Goal: Task Accomplishment & Management: Manage account settings

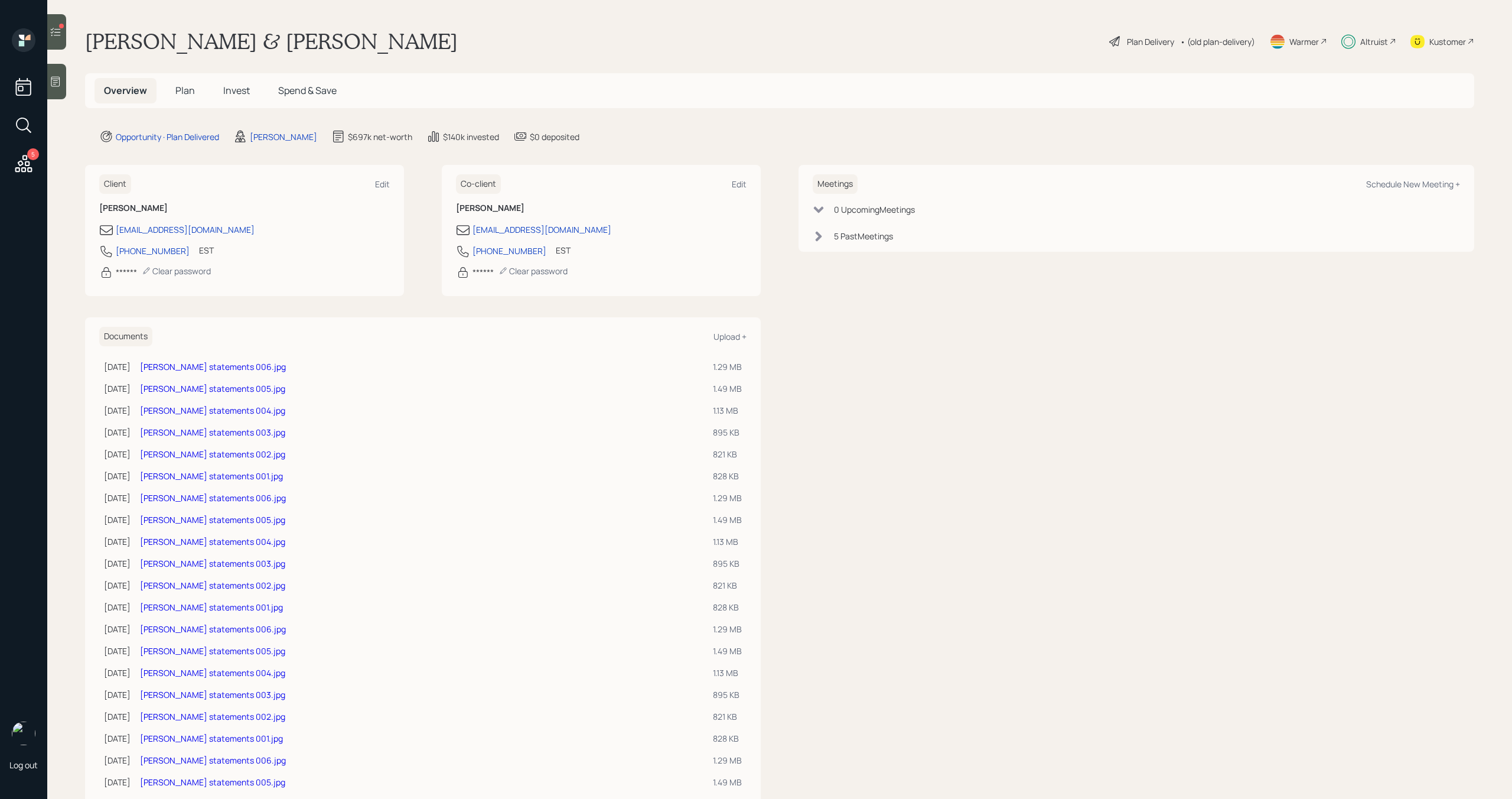
click at [64, 36] on div at bounding box center [56, 32] width 19 height 36
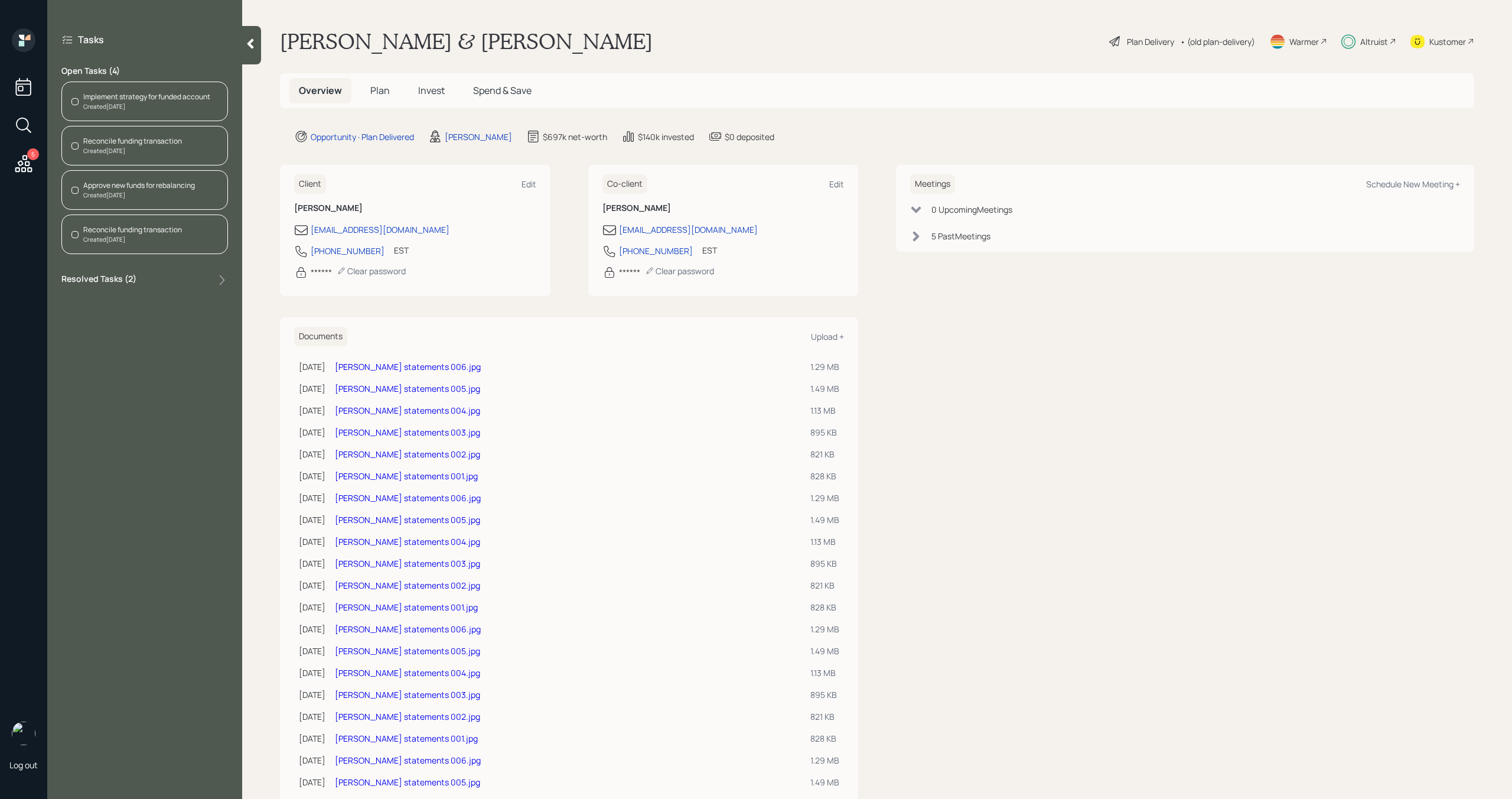
click at [152, 148] on div "Created [DATE]" at bounding box center [133, 151] width 99 height 9
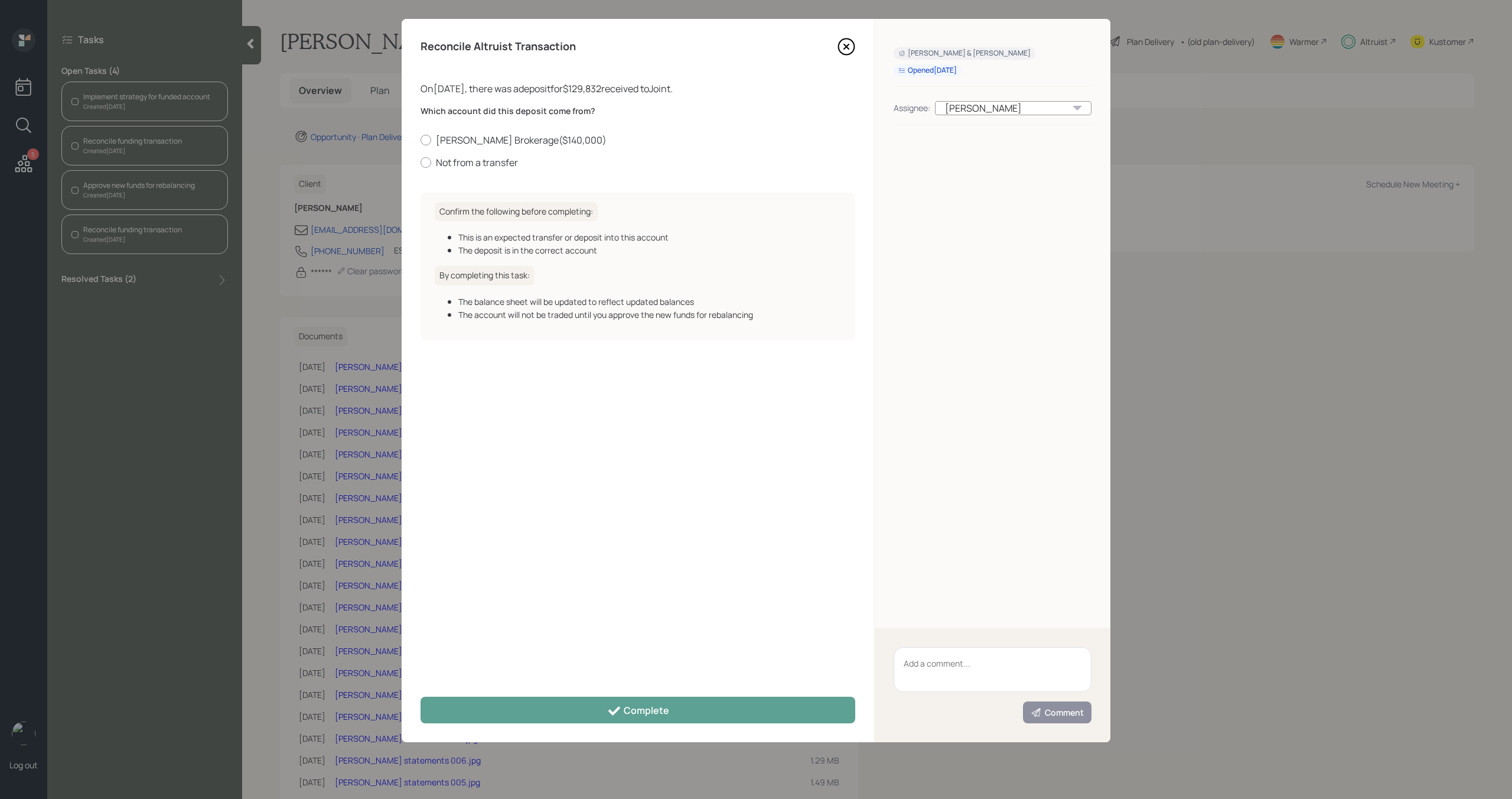
click at [845, 45] on icon at bounding box center [846, 47] width 5 height 5
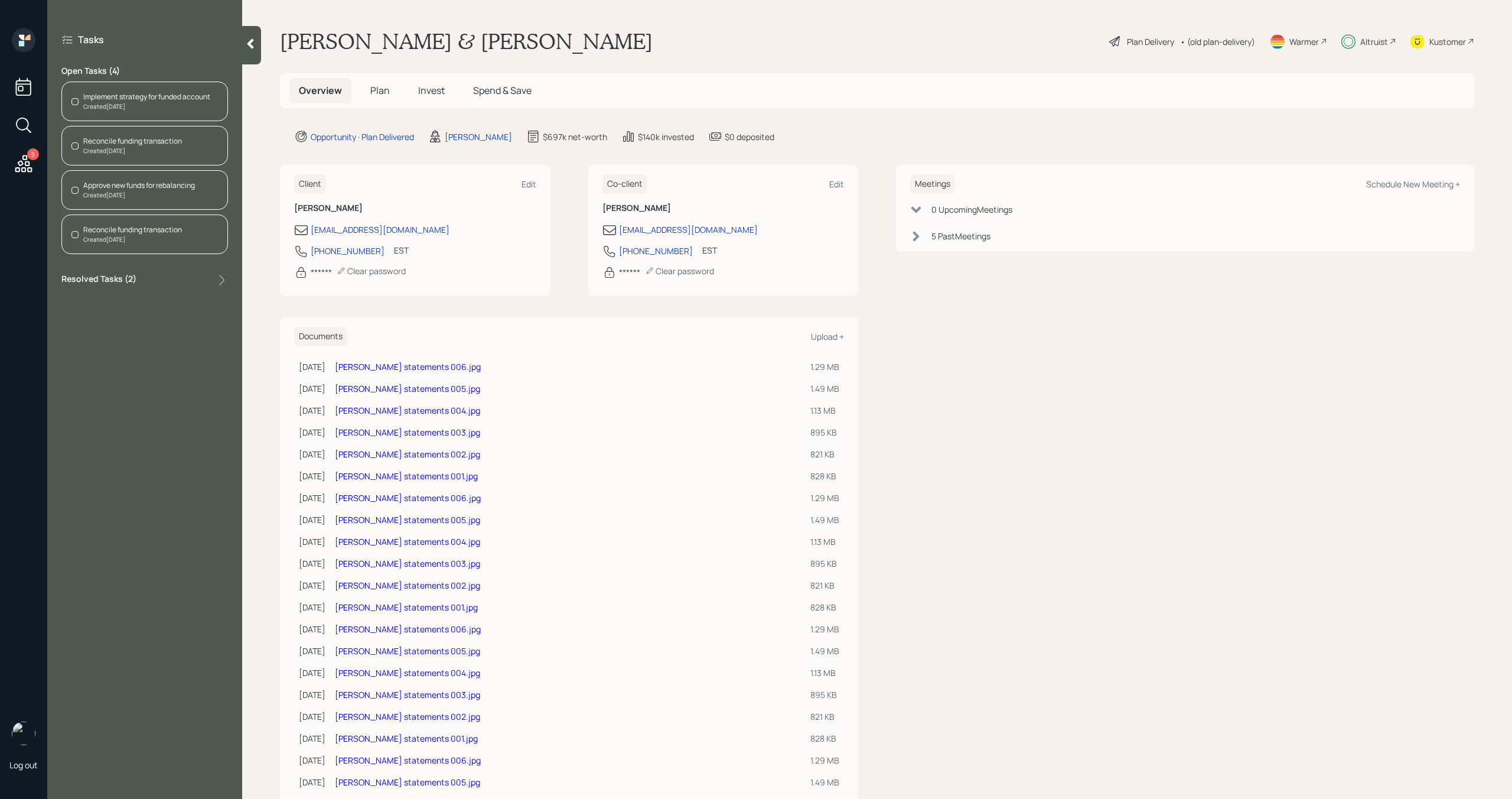
click at [432, 97] on h5 "Invest" at bounding box center [432, 90] width 45 height 25
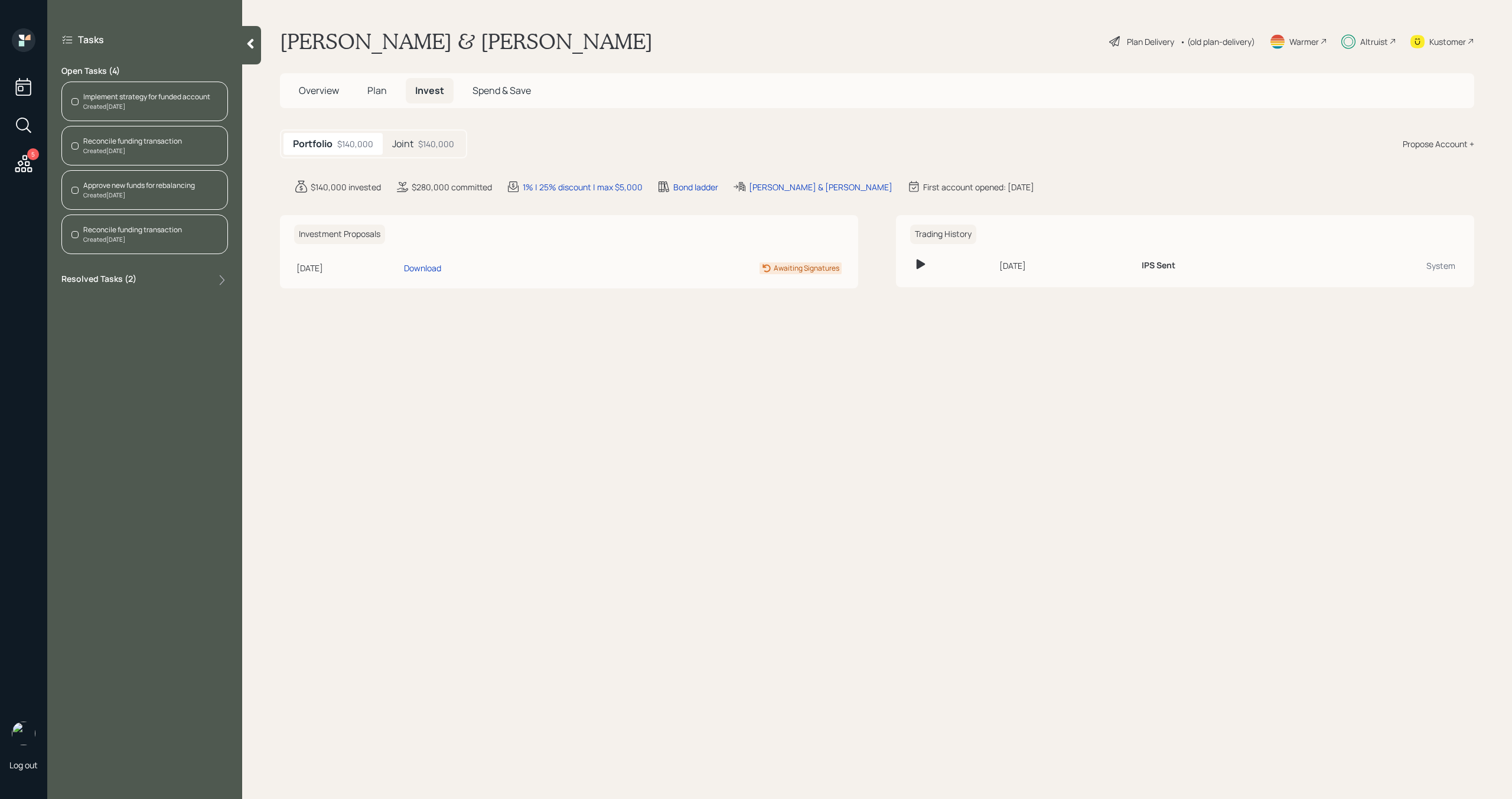
click at [441, 148] on div "$140,000" at bounding box center [436, 143] width 36 height 12
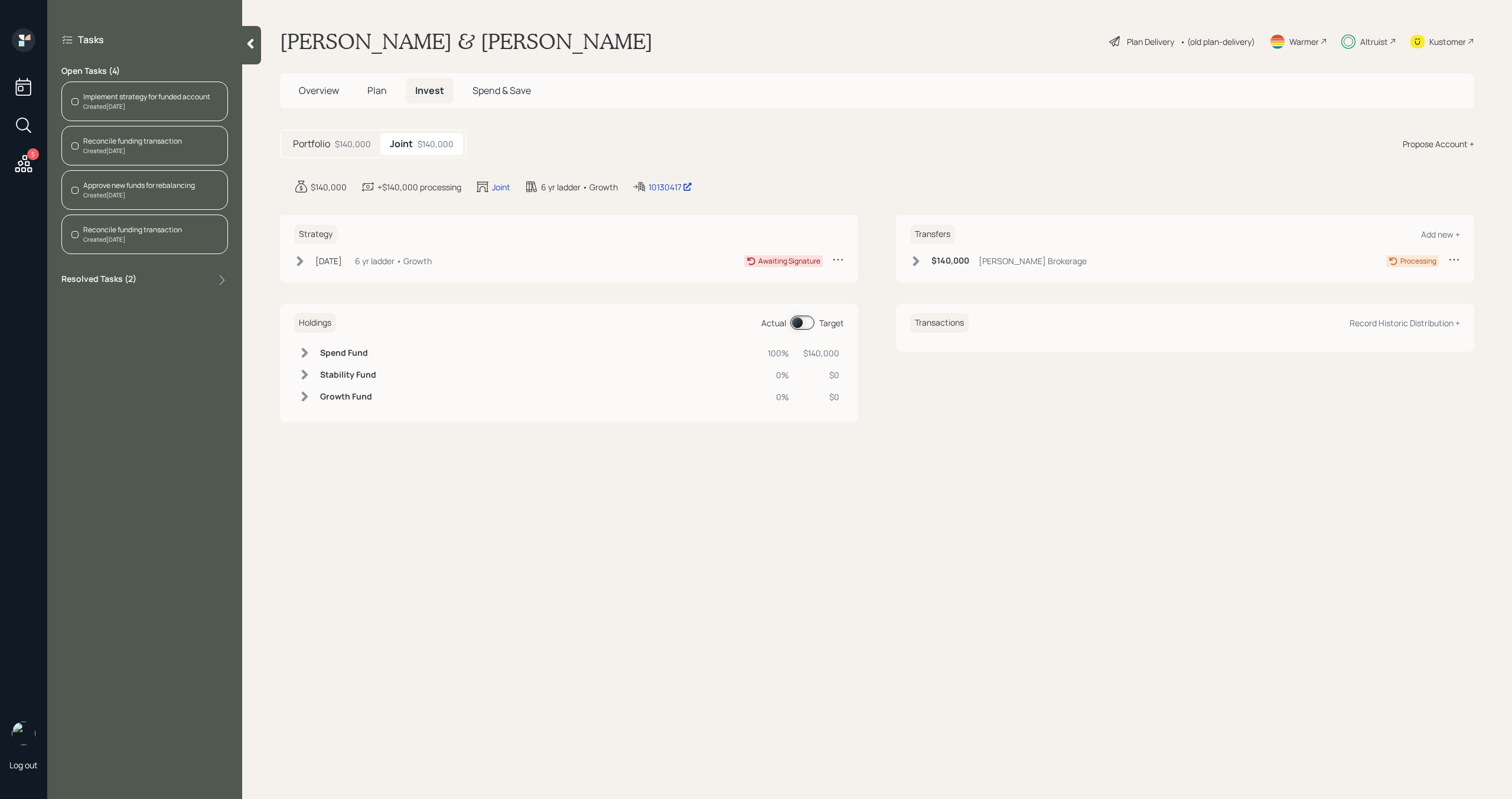
click at [191, 241] on div "Reconcile funding transaction Created [DATE]" at bounding box center [145, 234] width 167 height 40
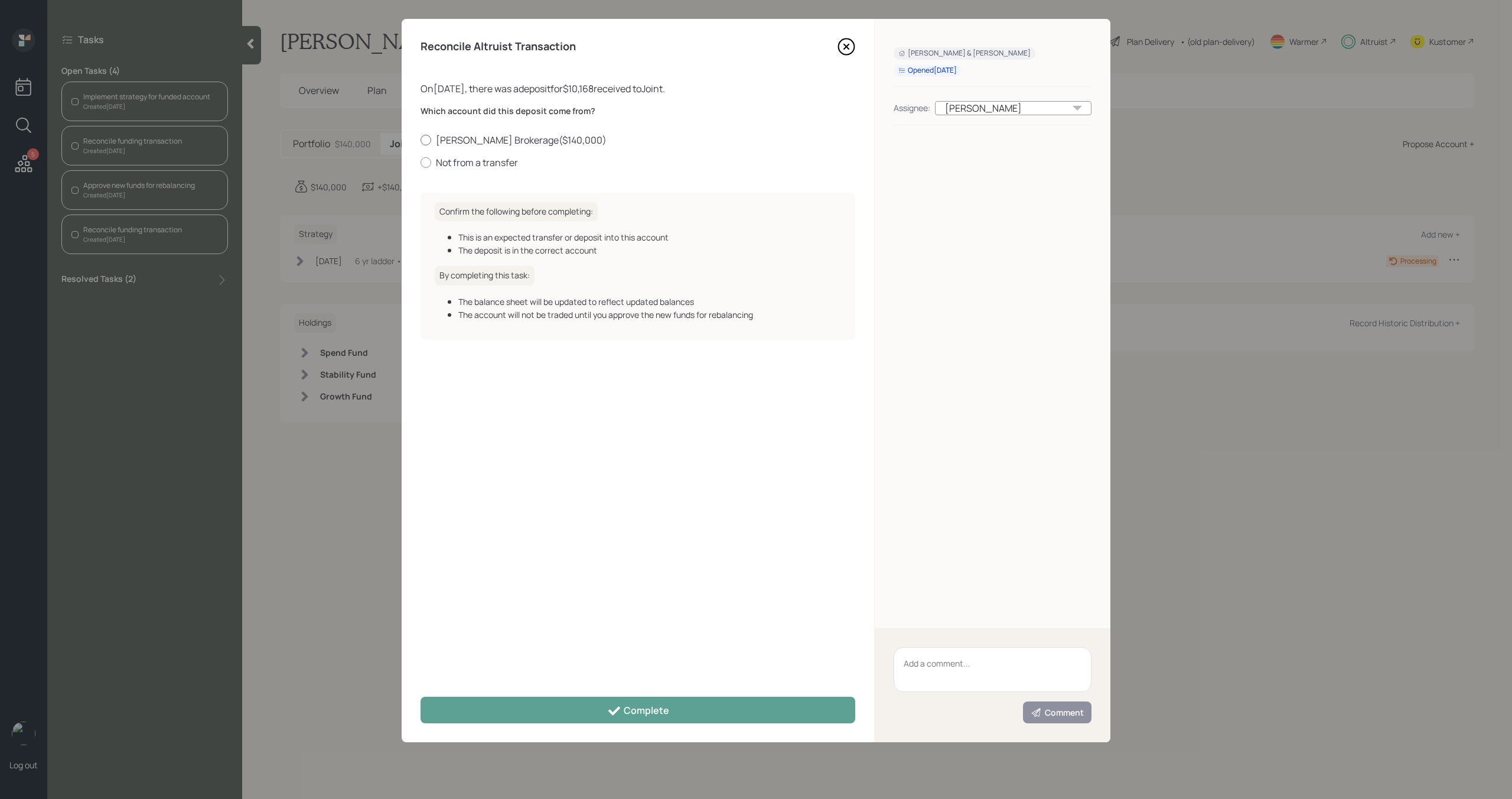
click at [430, 139] on div at bounding box center [425, 139] width 11 height 11
click at [420, 139] on input "[PERSON_NAME] Brokerage ( $140,000 )" at bounding box center [420, 139] width 1 height 1
radio input "true"
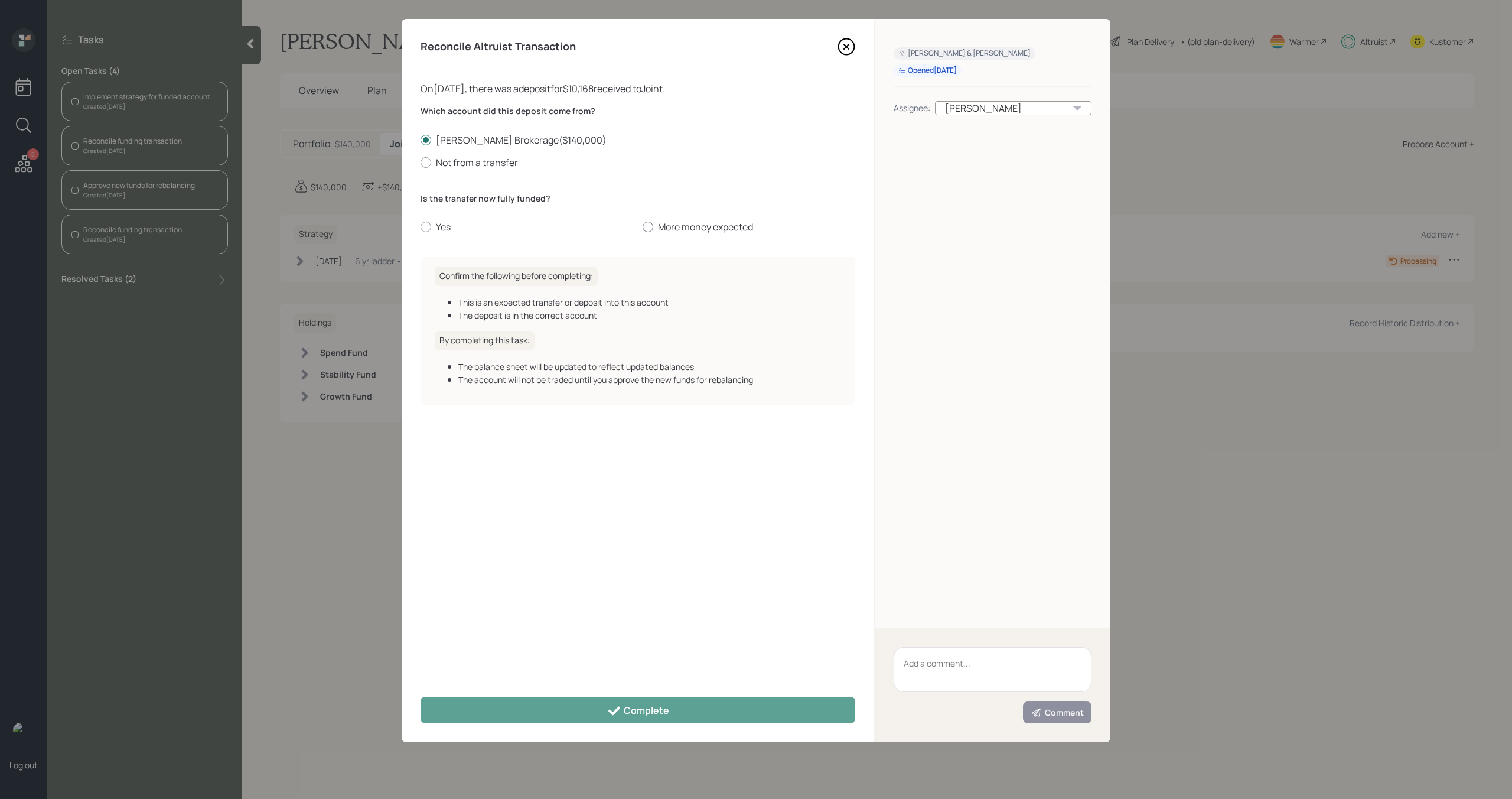
click at [681, 228] on label "More money expected" at bounding box center [749, 227] width 213 height 13
click at [643, 228] on input "More money expected" at bounding box center [642, 227] width 1 height 1
radio input "true"
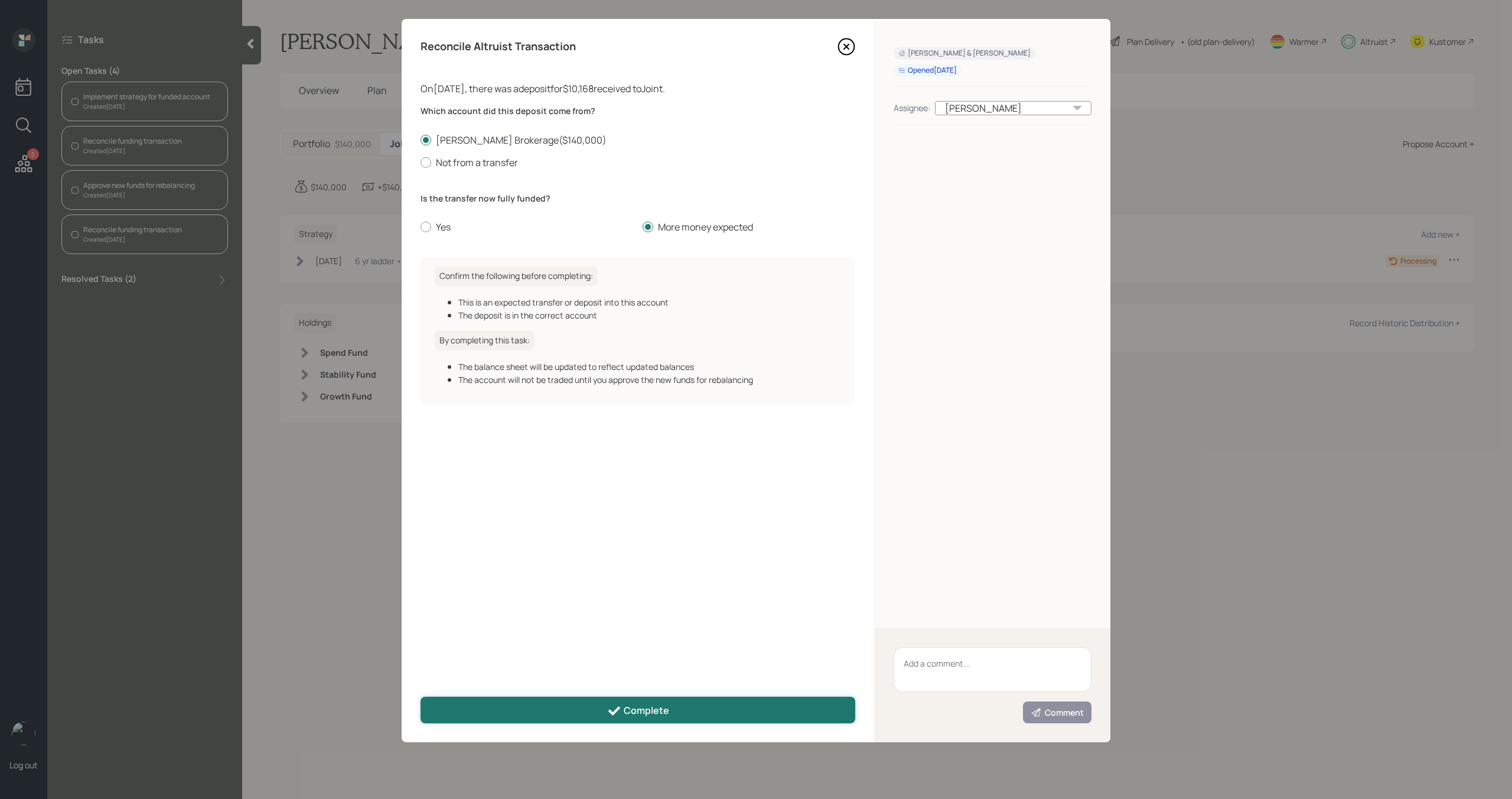
click at [561, 712] on button "Complete" at bounding box center [637, 710] width 435 height 27
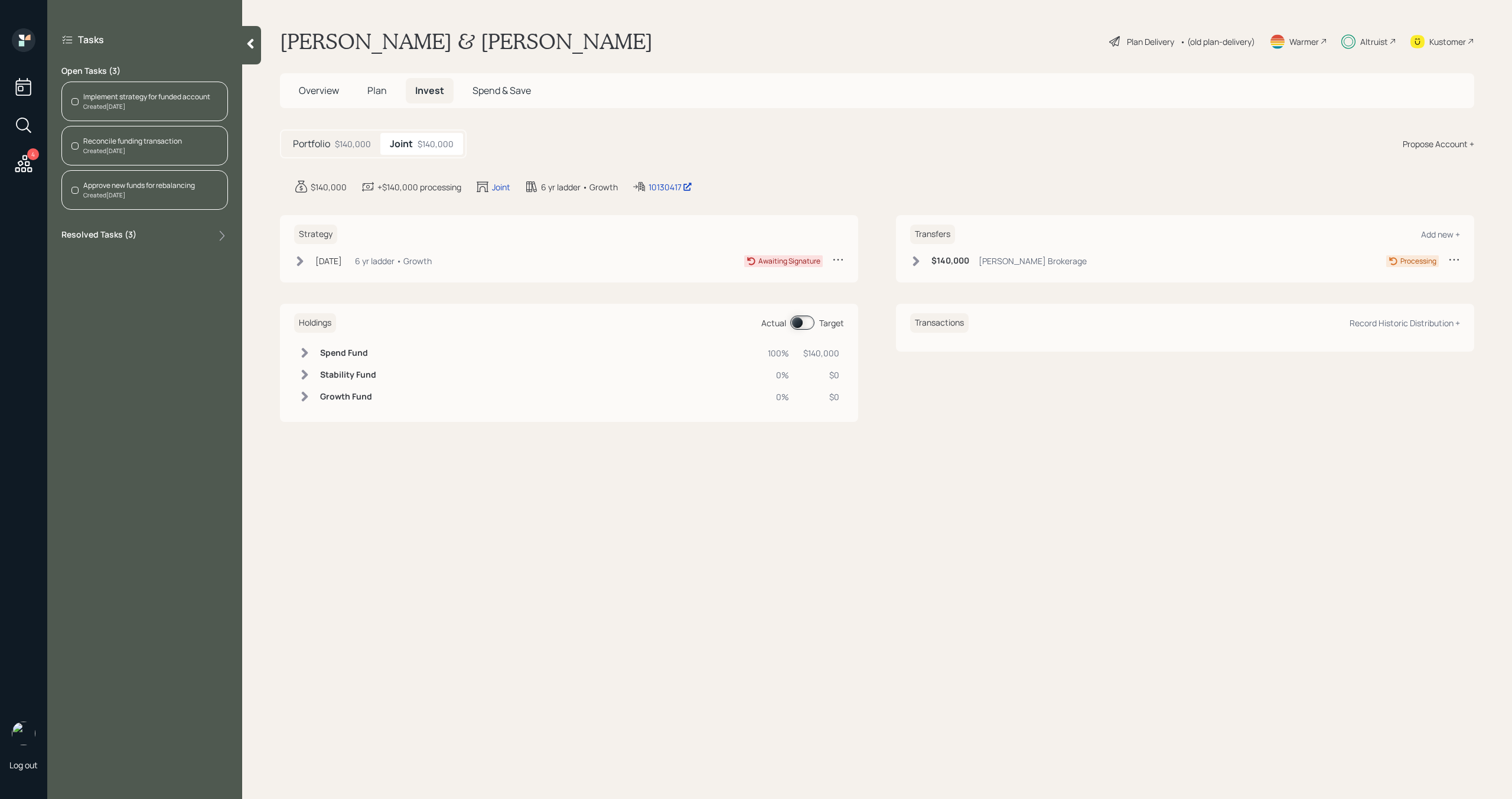
click at [163, 145] on div "Reconcile funding transaction" at bounding box center [133, 141] width 99 height 11
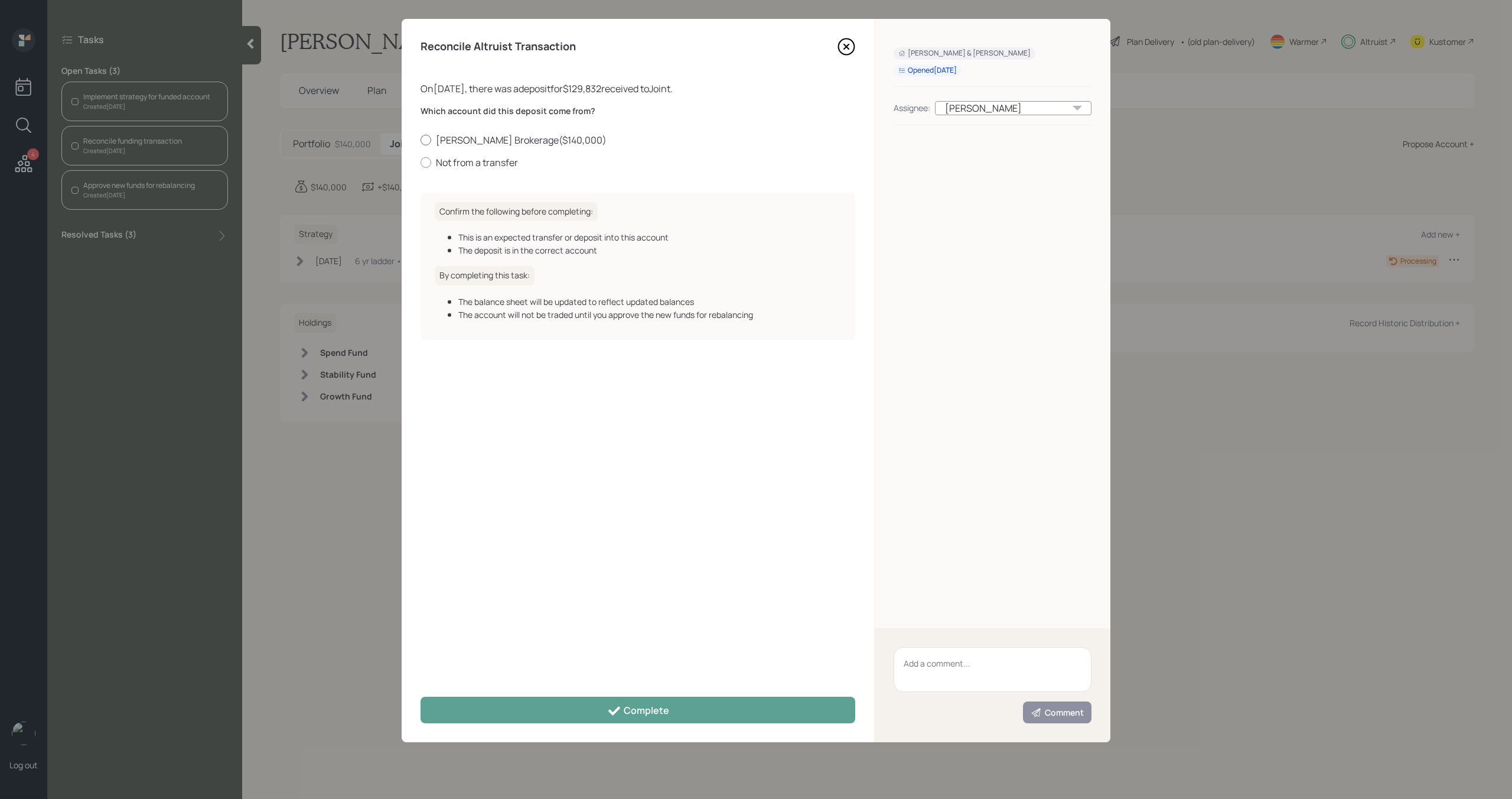
click at [426, 139] on div at bounding box center [425, 139] width 11 height 11
click at [420, 139] on input "[PERSON_NAME] Brokerage ( $140,000 )" at bounding box center [420, 139] width 1 height 1
radio input "true"
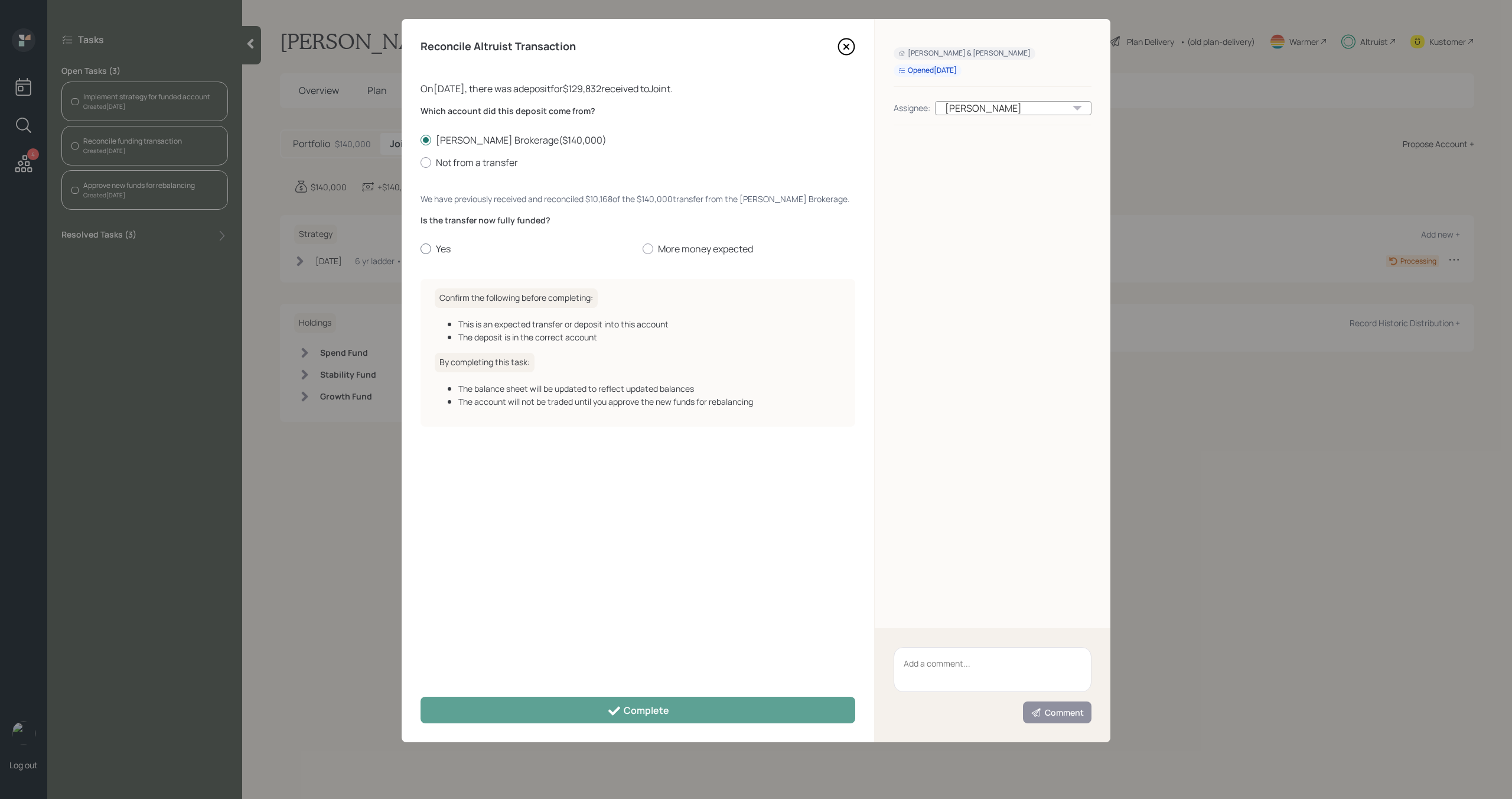
click at [441, 254] on label "Yes" at bounding box center [526, 249] width 213 height 13
click at [420, 250] on input "Yes" at bounding box center [420, 249] width 1 height 1
radio input "true"
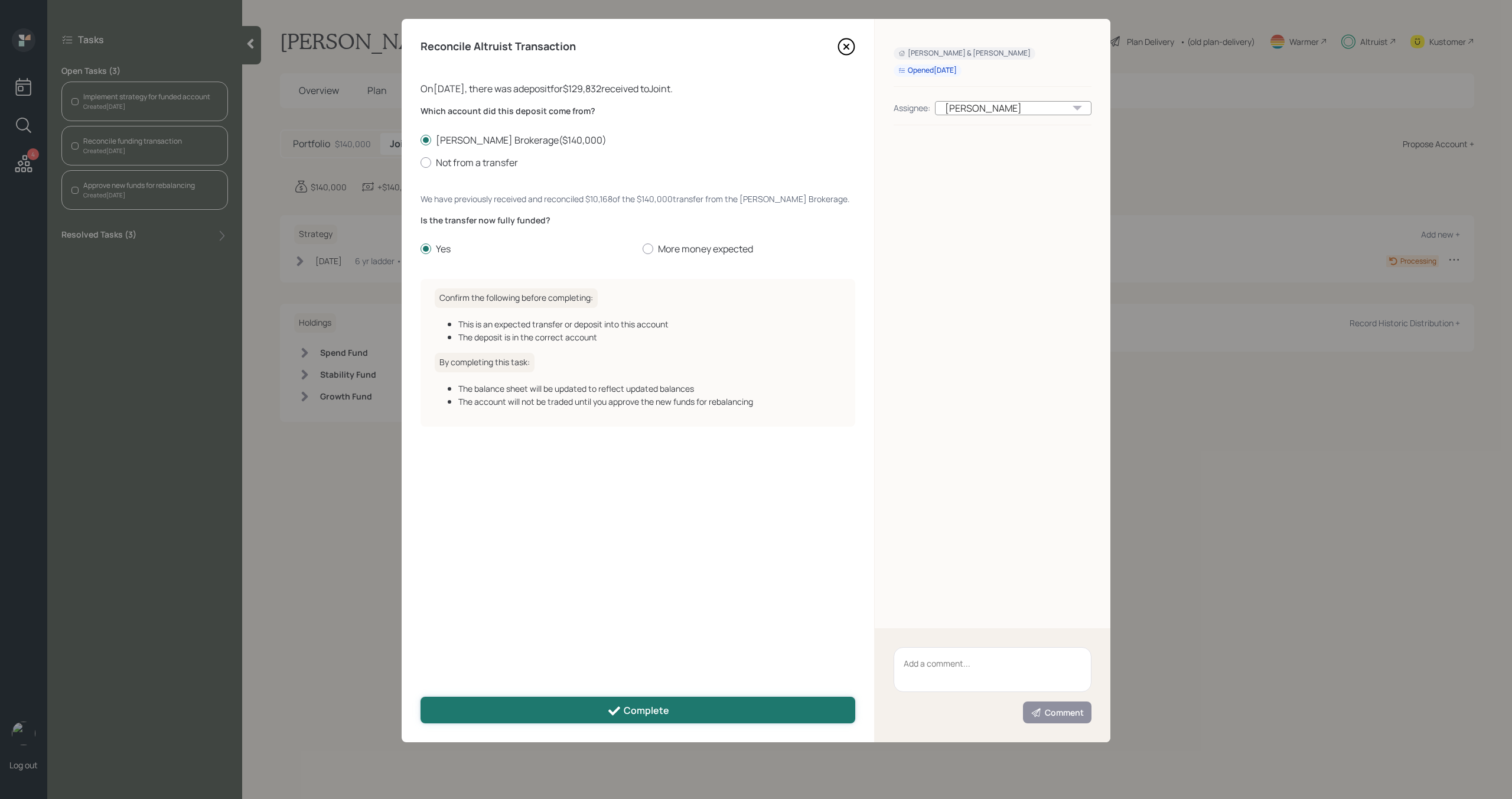
click at [570, 721] on button "Complete" at bounding box center [637, 710] width 435 height 27
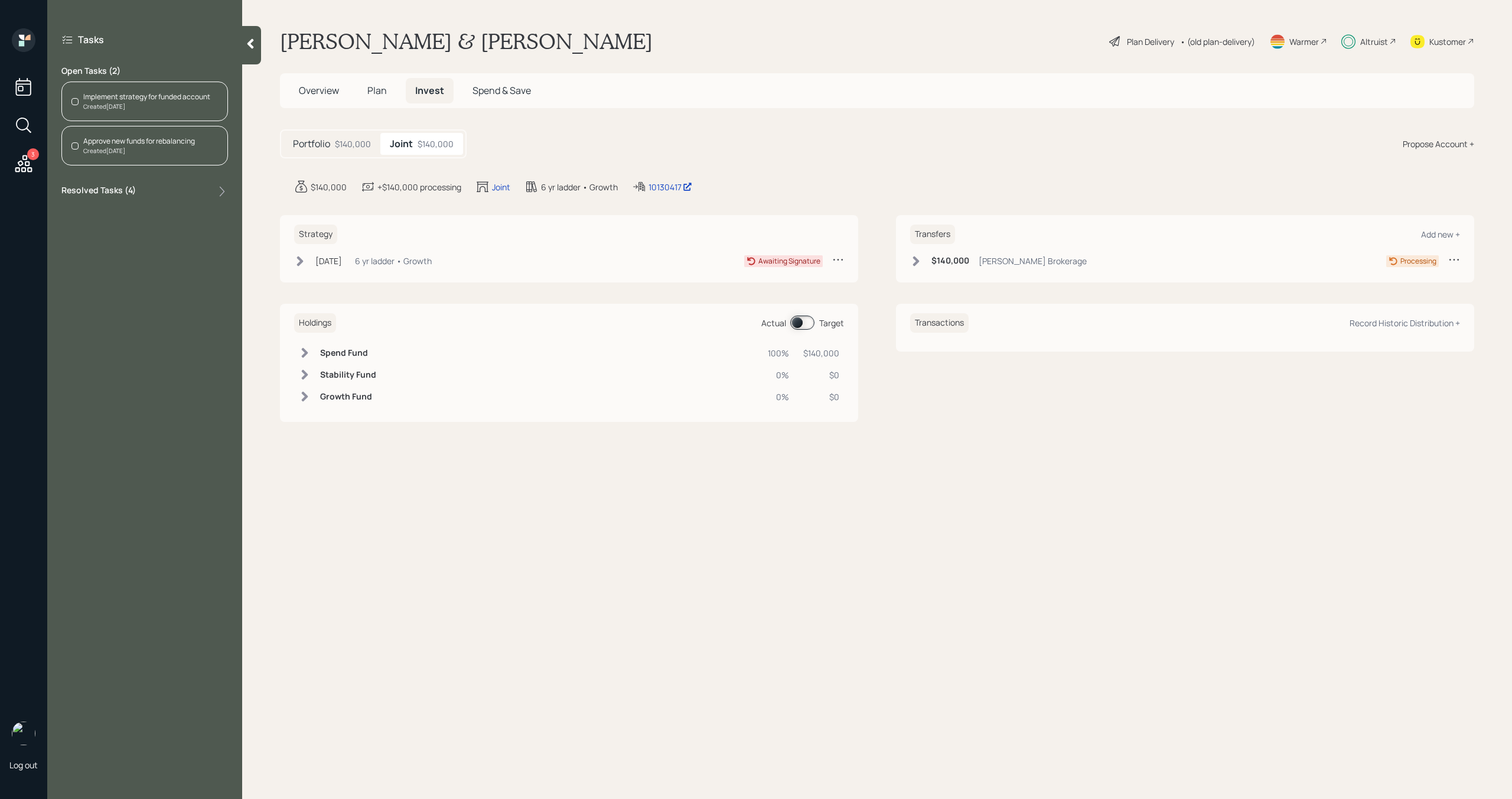
click at [181, 140] on div "Approve new funds for rebalancing" at bounding box center [139, 141] width 112 height 11
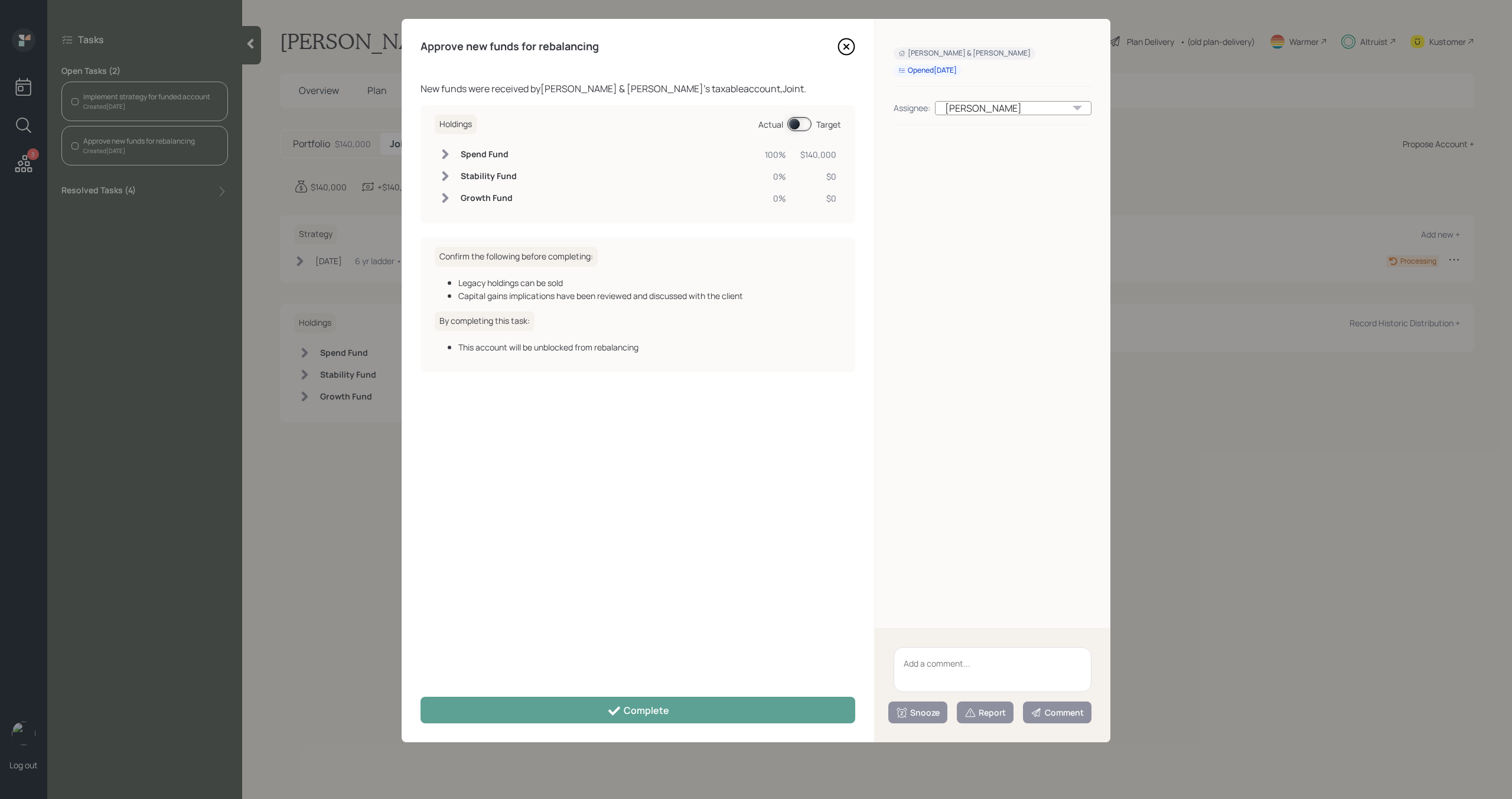
click at [941, 673] on textarea at bounding box center [993, 669] width 198 height 45
type textarea "T"
drag, startPoint x: 1061, startPoint y: 678, endPoint x: 903, endPoint y: 667, distance: 158.4
click at [903, 667] on textarea "[PERSON_NAME] needs to sign the IPS. I resent it this morning and she acknowled…" at bounding box center [993, 669] width 198 height 45
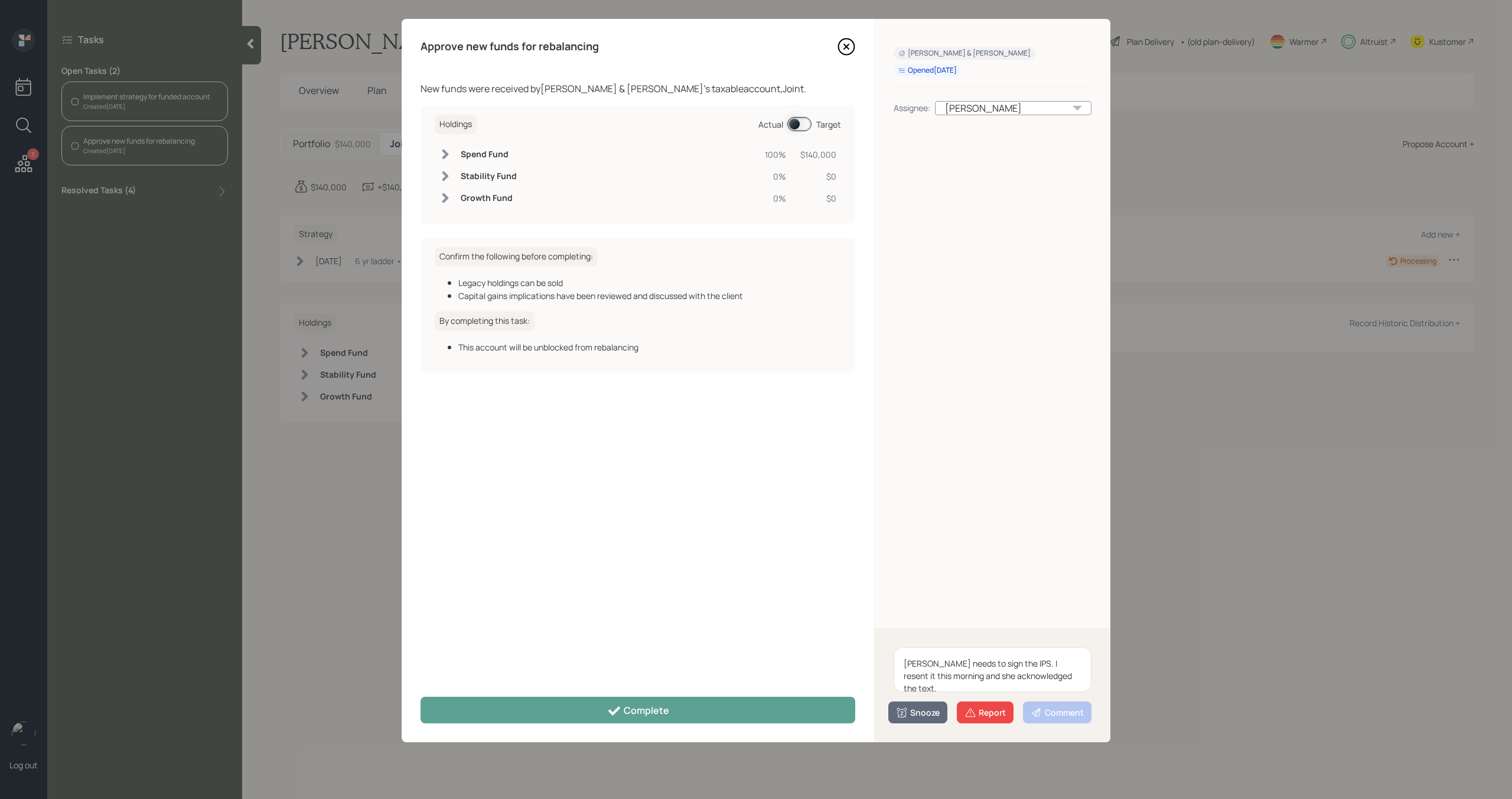
click at [1063, 674] on textarea "[PERSON_NAME] needs to sign the IPS. I resent it this morning and she acknowled…" at bounding box center [993, 669] width 198 height 45
drag, startPoint x: 1018, startPoint y: 686, endPoint x: 901, endPoint y: 656, distance: 120.8
click at [901, 656] on textarea "[PERSON_NAME] needs to sign the IPS. I resent it this morning and she acknowled…" at bounding box center [993, 669] width 198 height 45
click at [1008, 686] on textarea "[PERSON_NAME] needs to sign the IPS. I resent it this morning and she acknowled…" at bounding box center [993, 669] width 198 height 45
type textarea "[PERSON_NAME] needs to sign the IPS. I resent it this morning and she acknowled…"
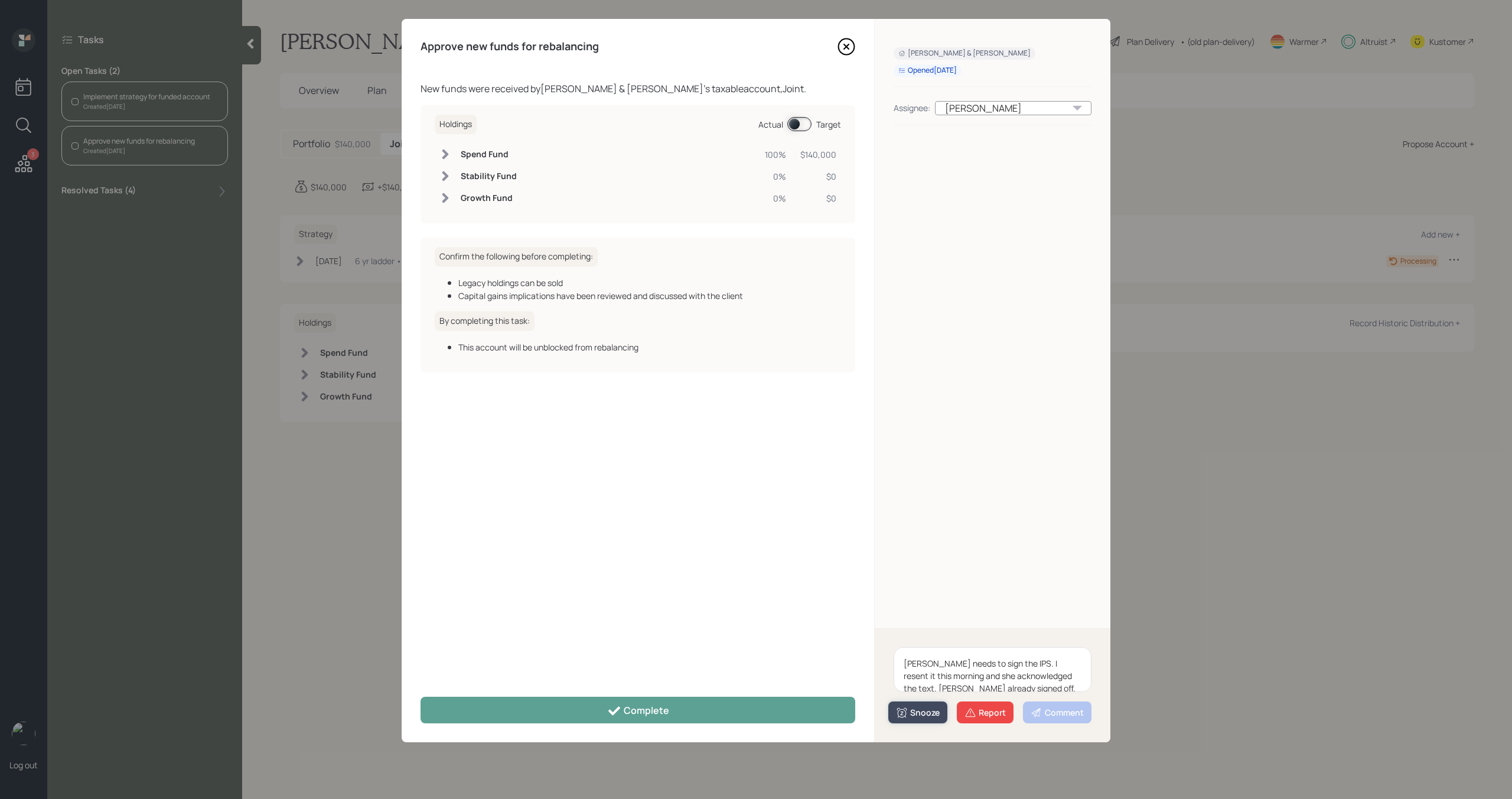
click at [929, 714] on div "Snooze" at bounding box center [918, 712] width 44 height 12
click at [923, 619] on button "1 day" at bounding box center [918, 616] width 57 height 24
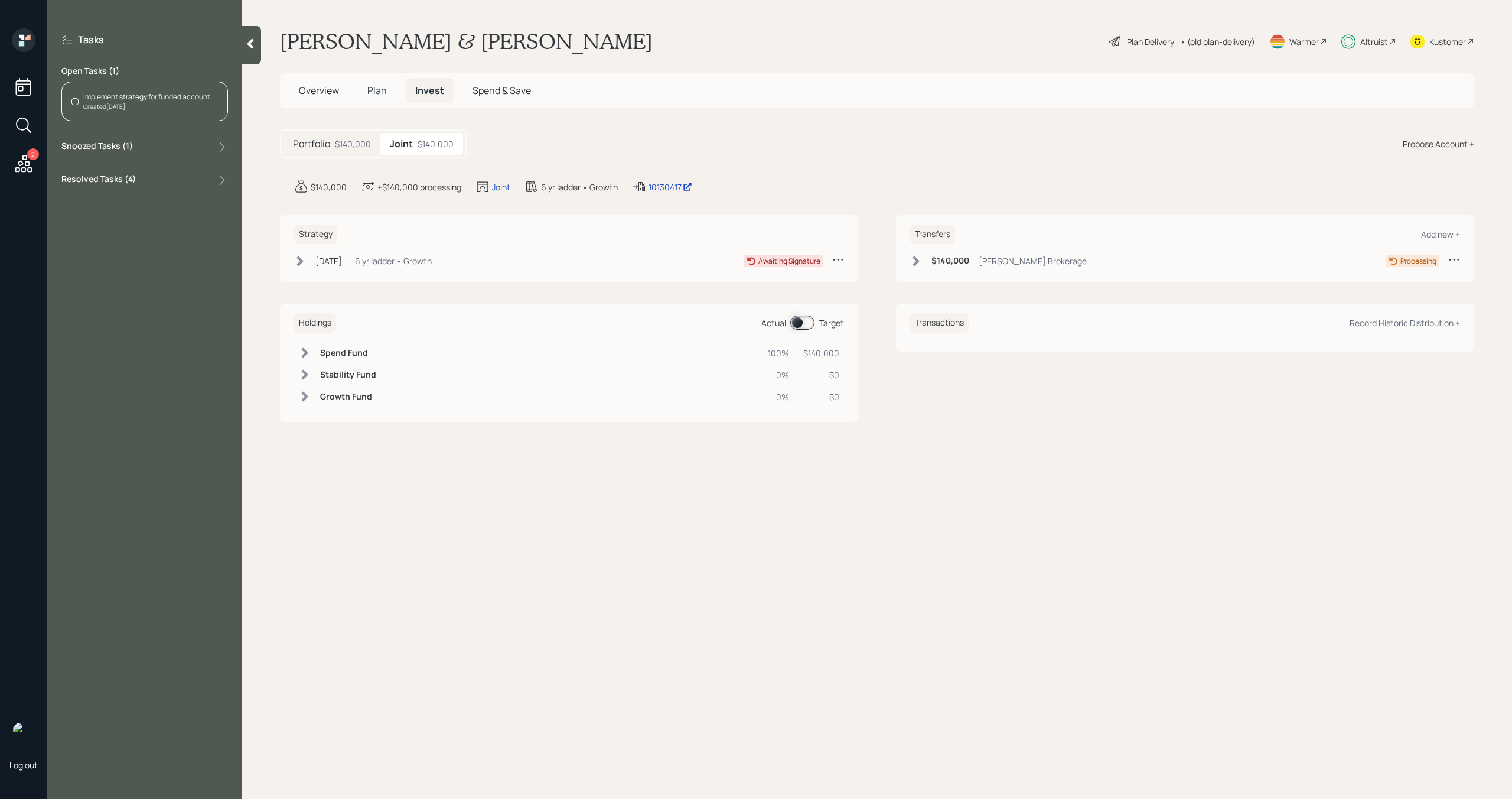
click at [166, 102] on div "Created [DATE]" at bounding box center [147, 106] width 127 height 9
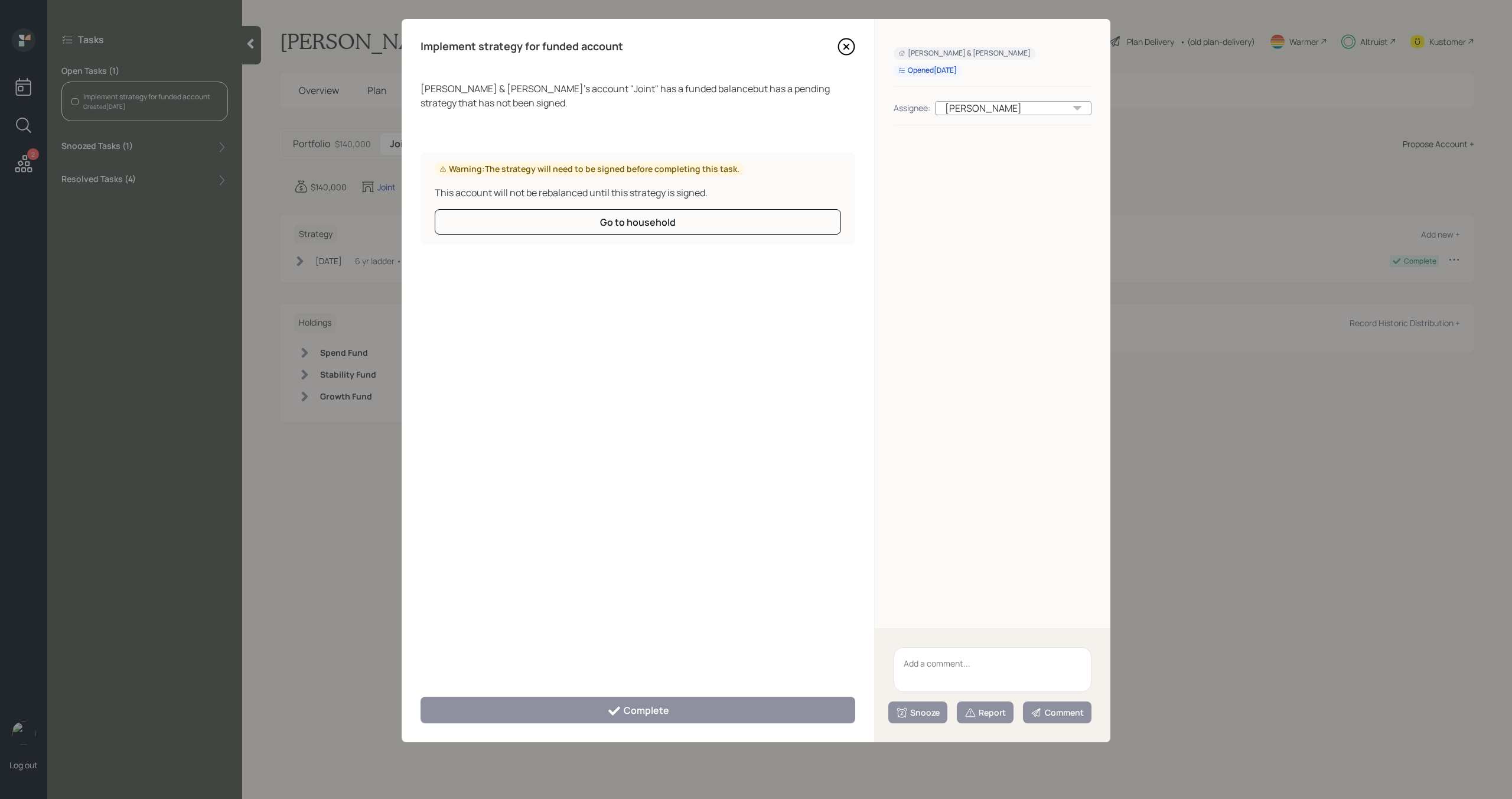
click at [944, 660] on textarea at bounding box center [993, 669] width 198 height 45
paste textarea "[PERSON_NAME] needs to sign the IPS. I resent it this morning and she acknowled…"
type textarea "[PERSON_NAME] needs to sign the IPS. I resent it this morning and she acknowled…"
click at [918, 711] on div "Snooze" at bounding box center [918, 712] width 44 height 12
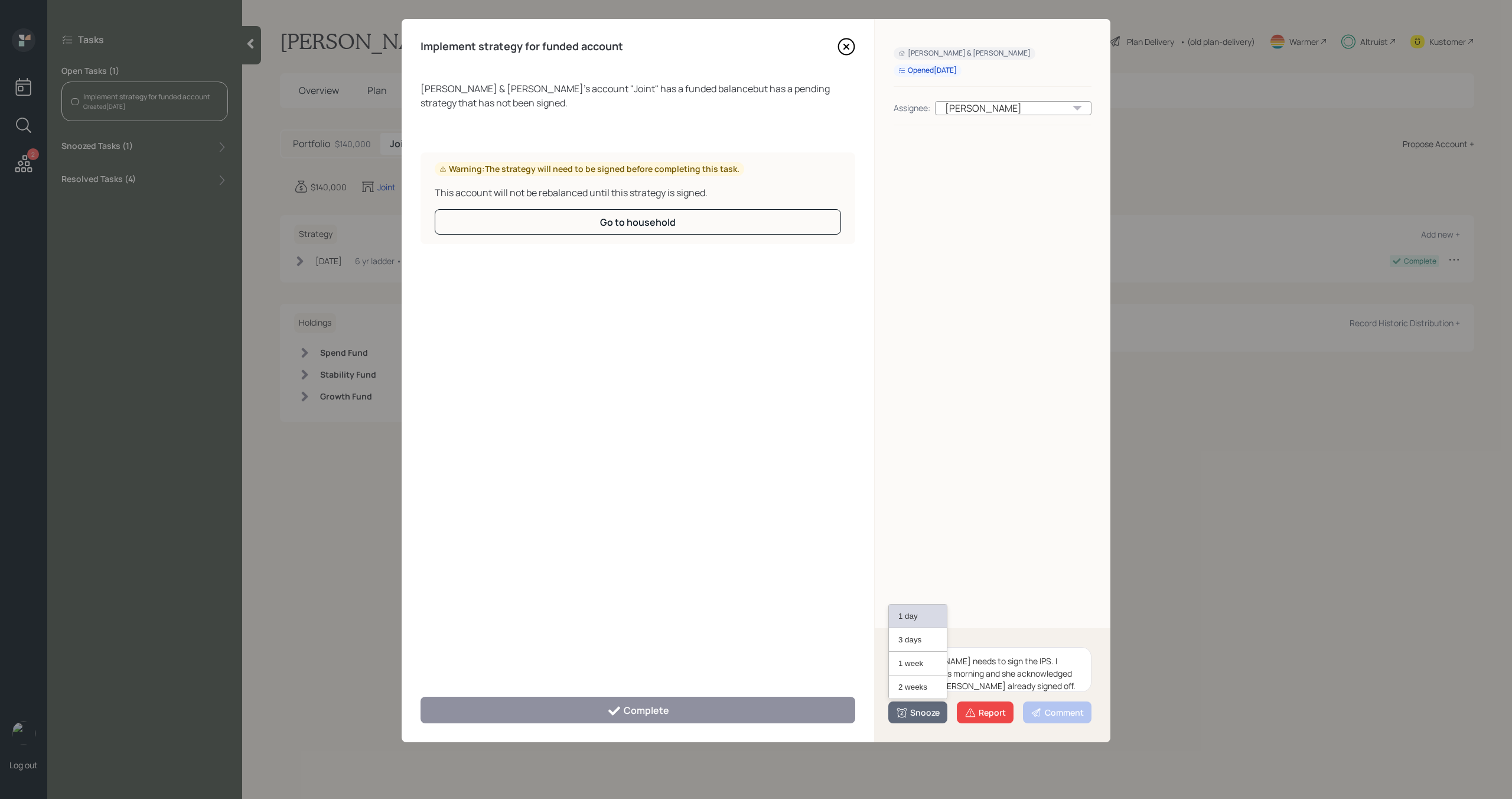
click at [912, 614] on button "1 day" at bounding box center [918, 616] width 57 height 24
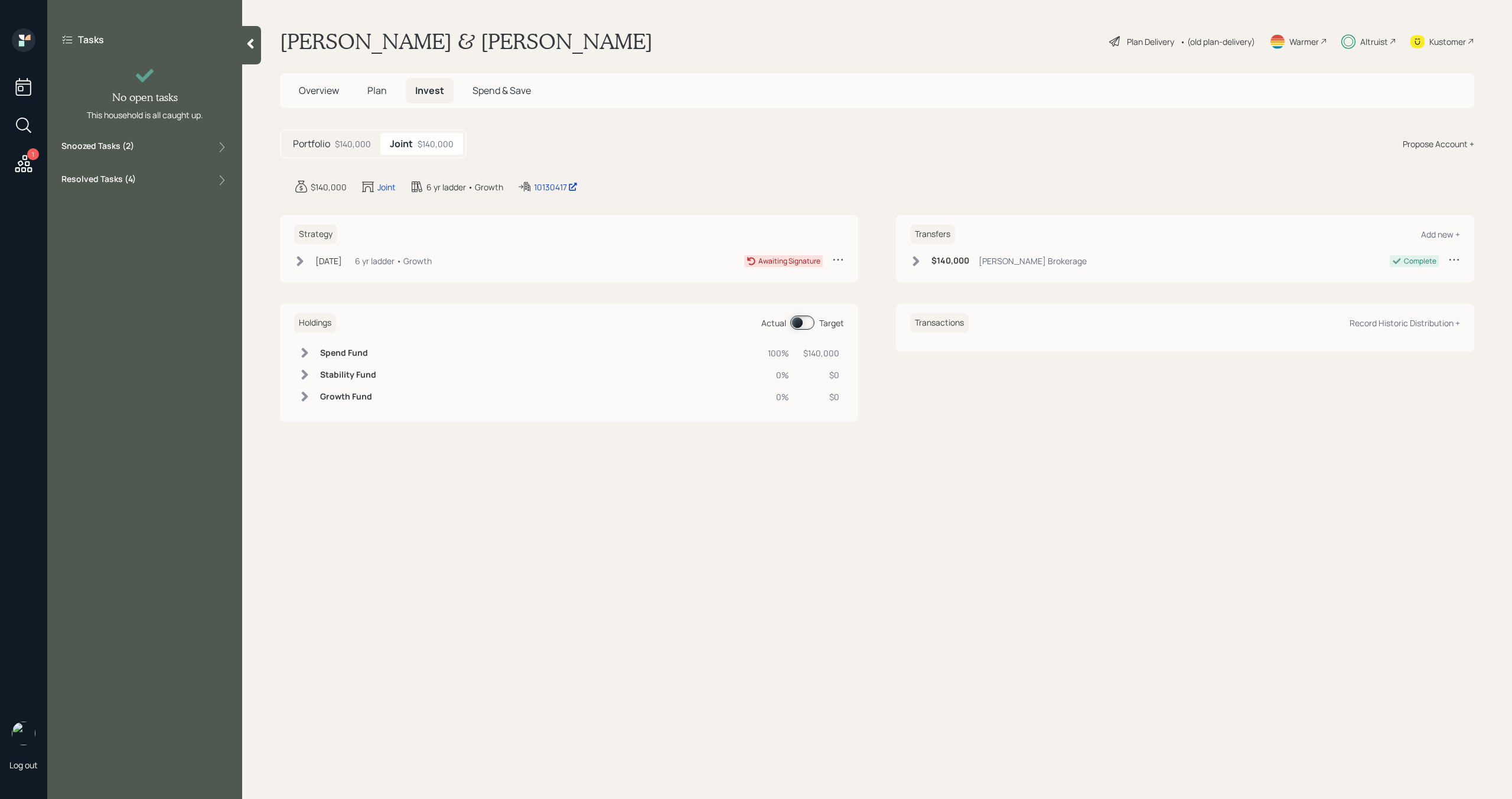
click at [23, 165] on icon at bounding box center [23, 164] width 21 height 21
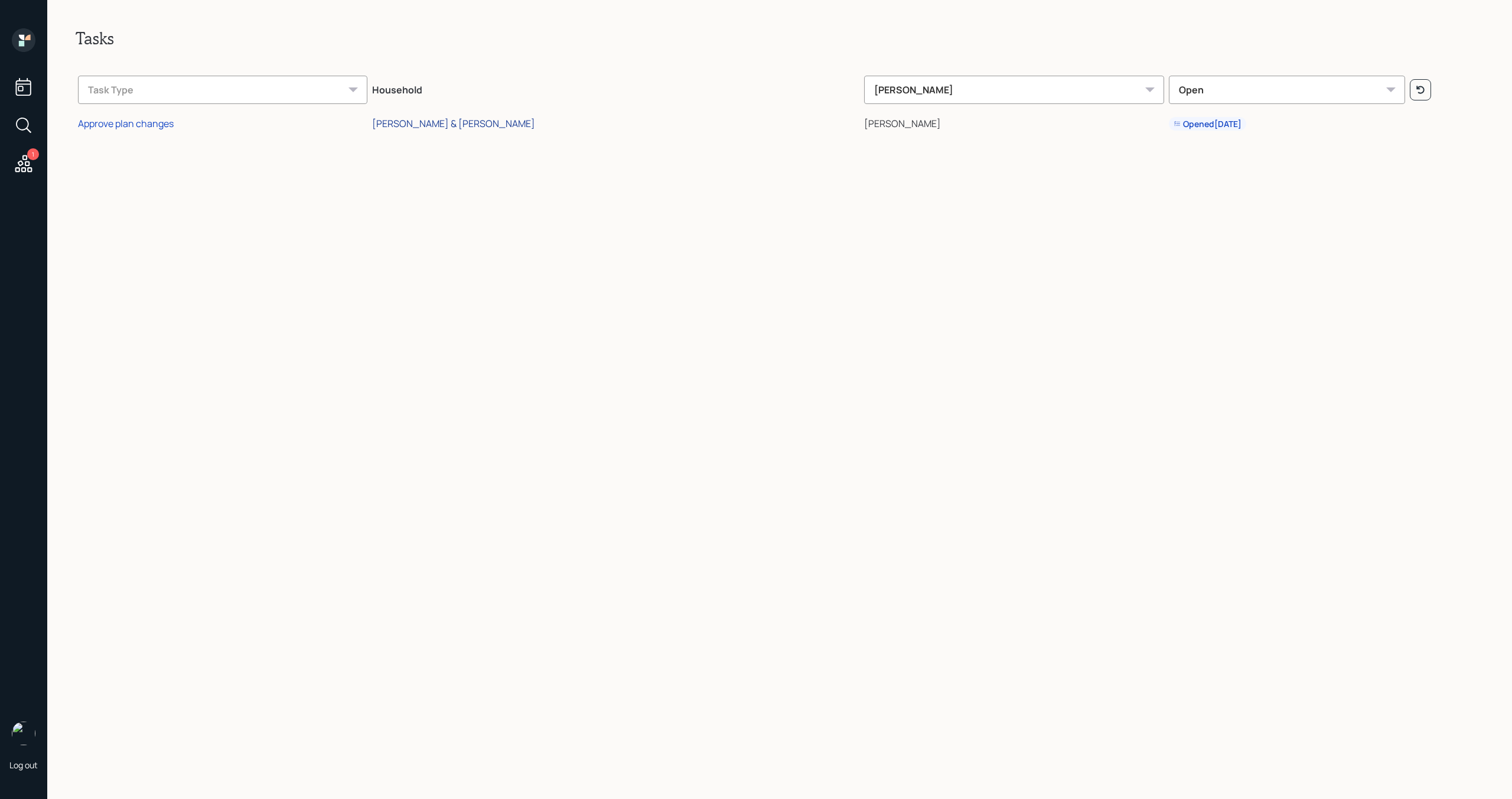
click at [503, 126] on div "[PERSON_NAME] & [PERSON_NAME]" at bounding box center [454, 123] width 163 height 13
